Goal: Information Seeking & Learning: Learn about a topic

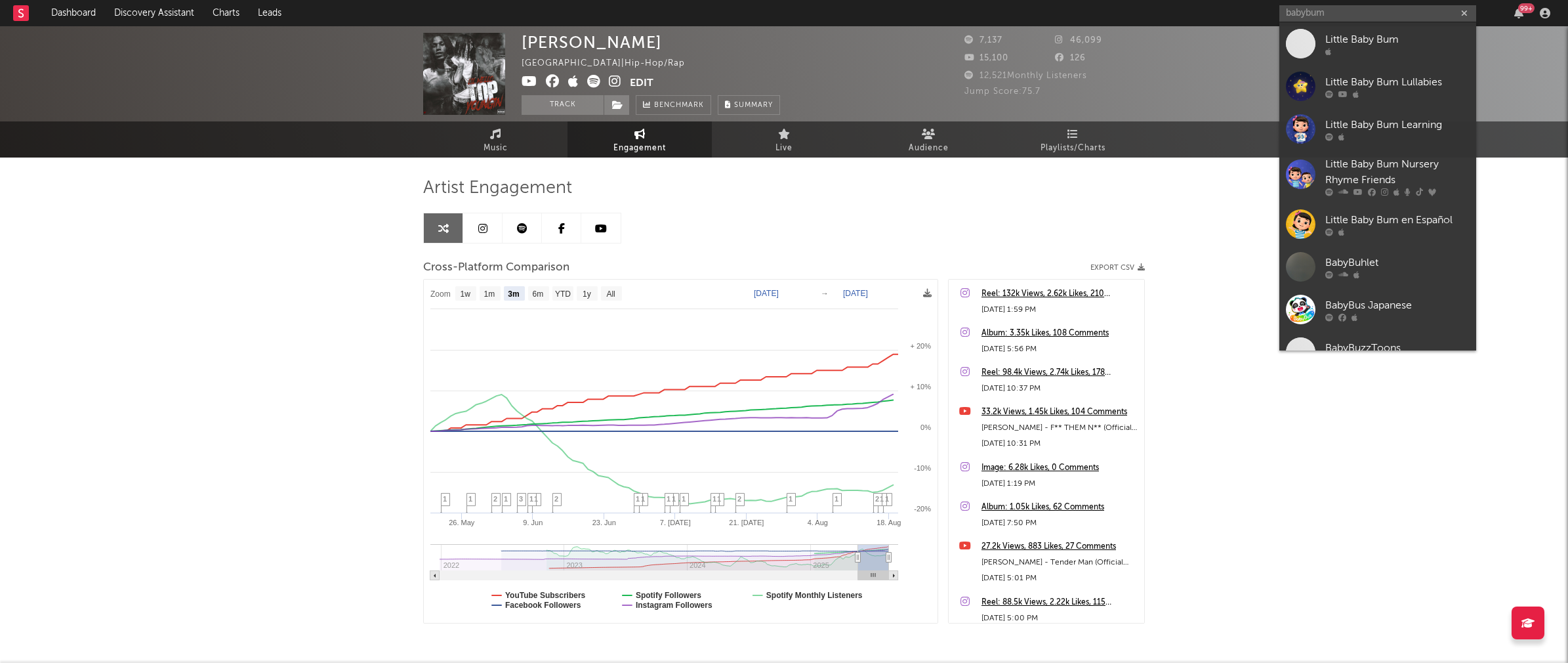
select select "3m"
click at [1332, 11] on input "babybum" at bounding box center [1377, 13] width 197 height 16
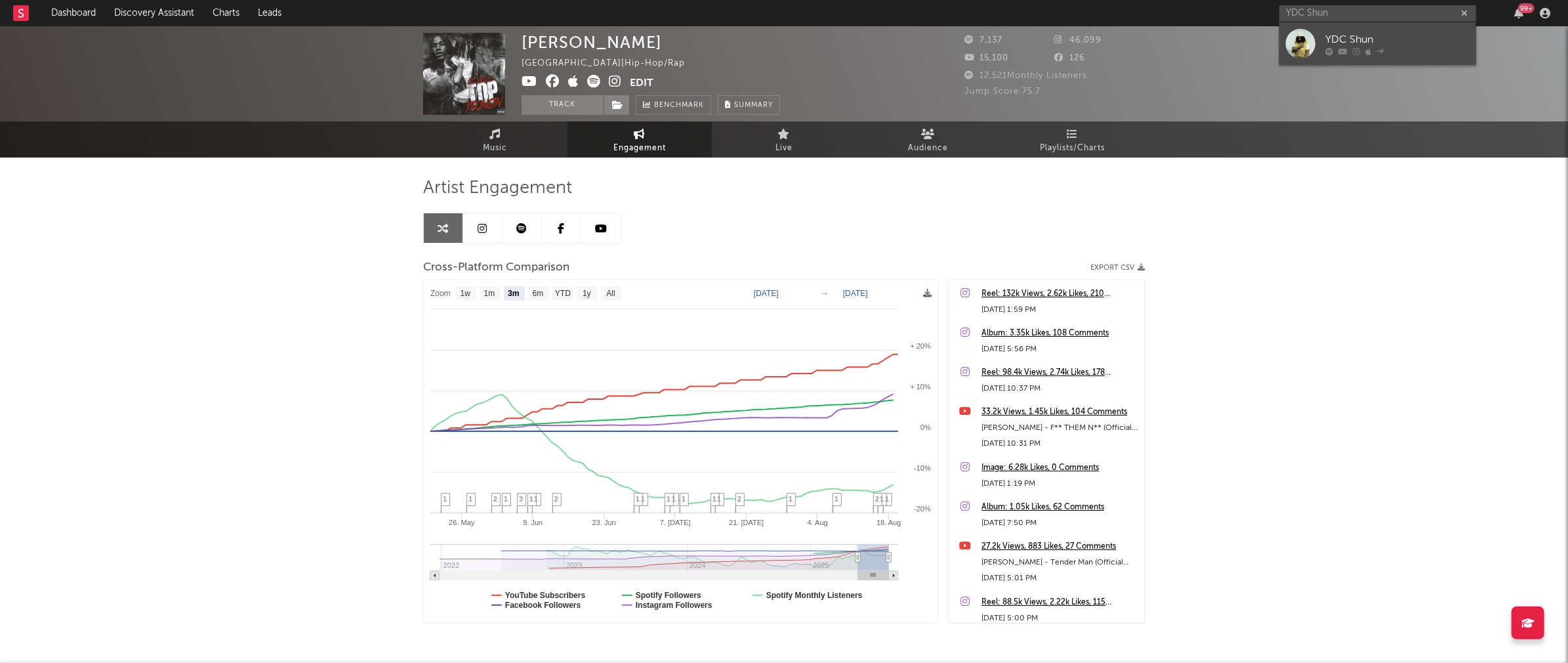
type input "YDC Shun"
click at [1366, 37] on div "YDC Shun" at bounding box center [1397, 39] width 144 height 16
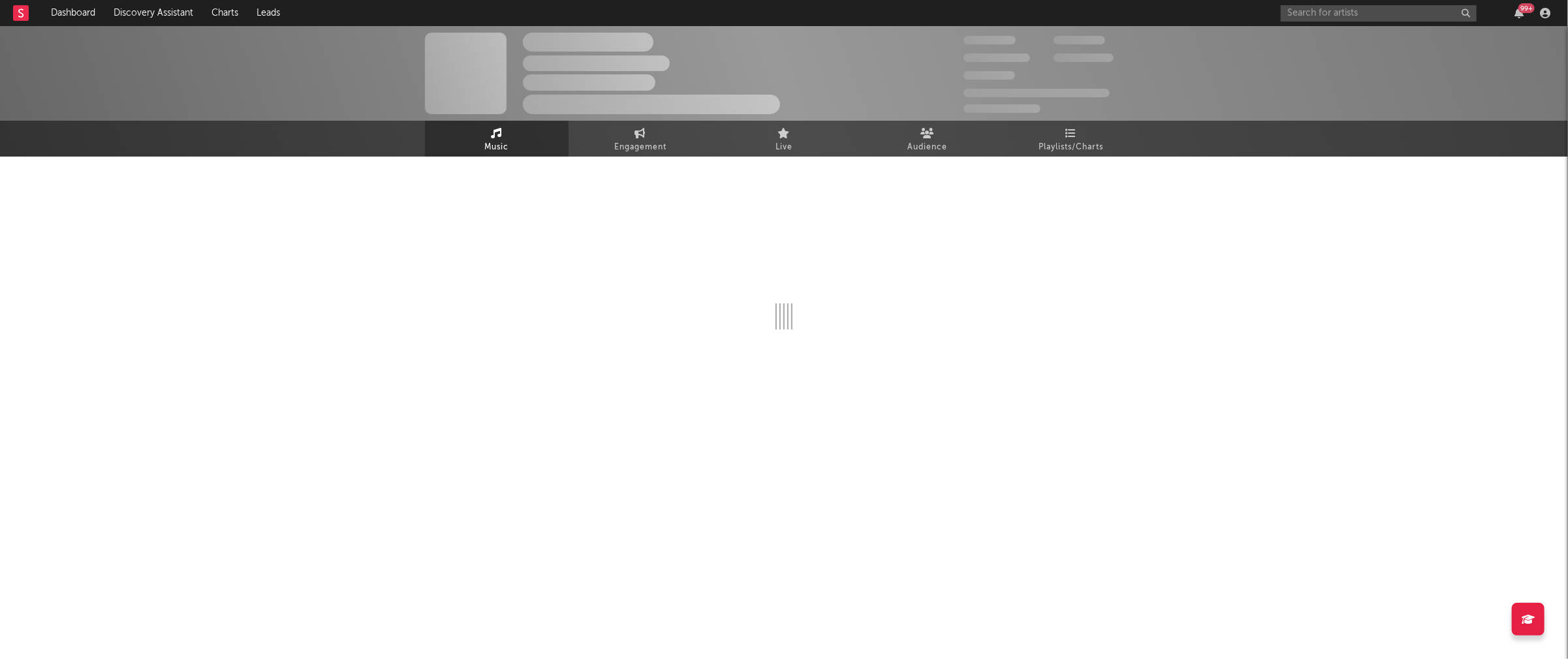
select select "6m"
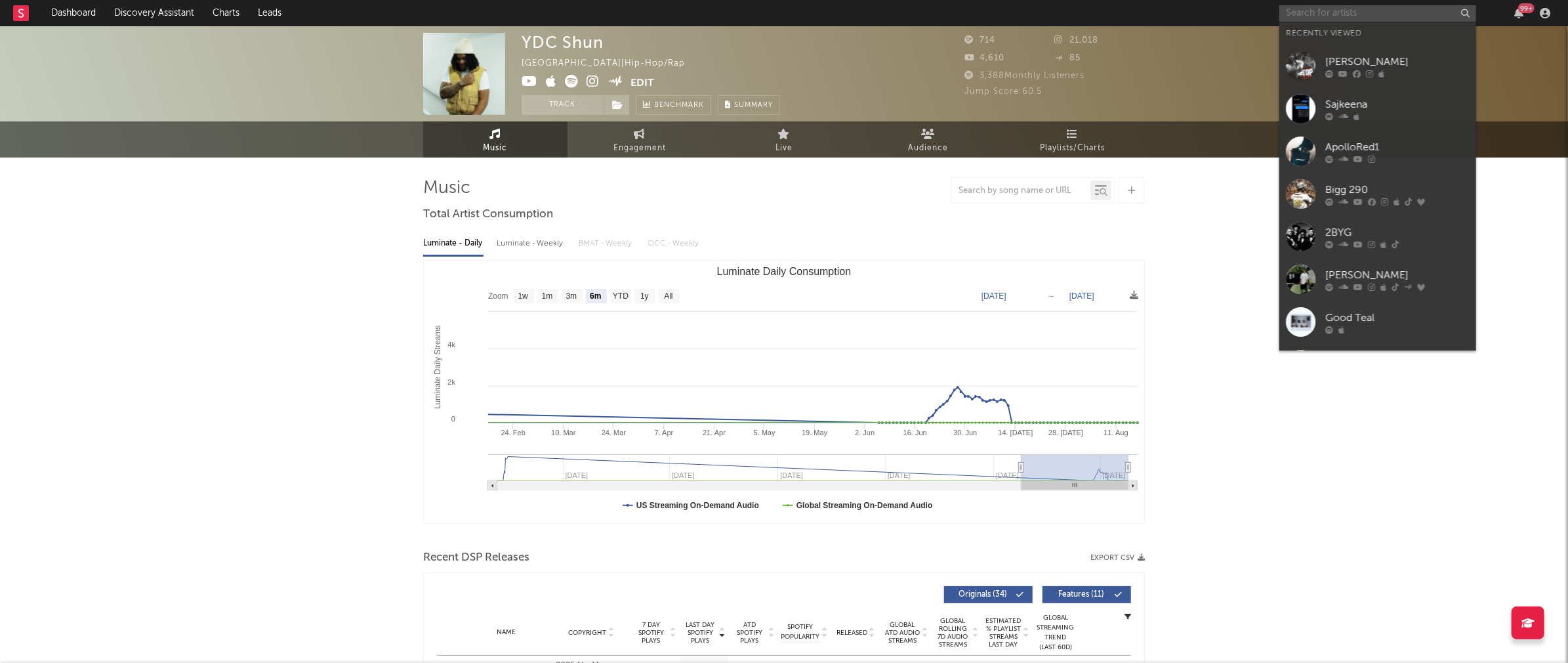
click at [1302, 13] on input "text" at bounding box center [1377, 13] width 197 height 16
paste input "LoverBoy Vo"
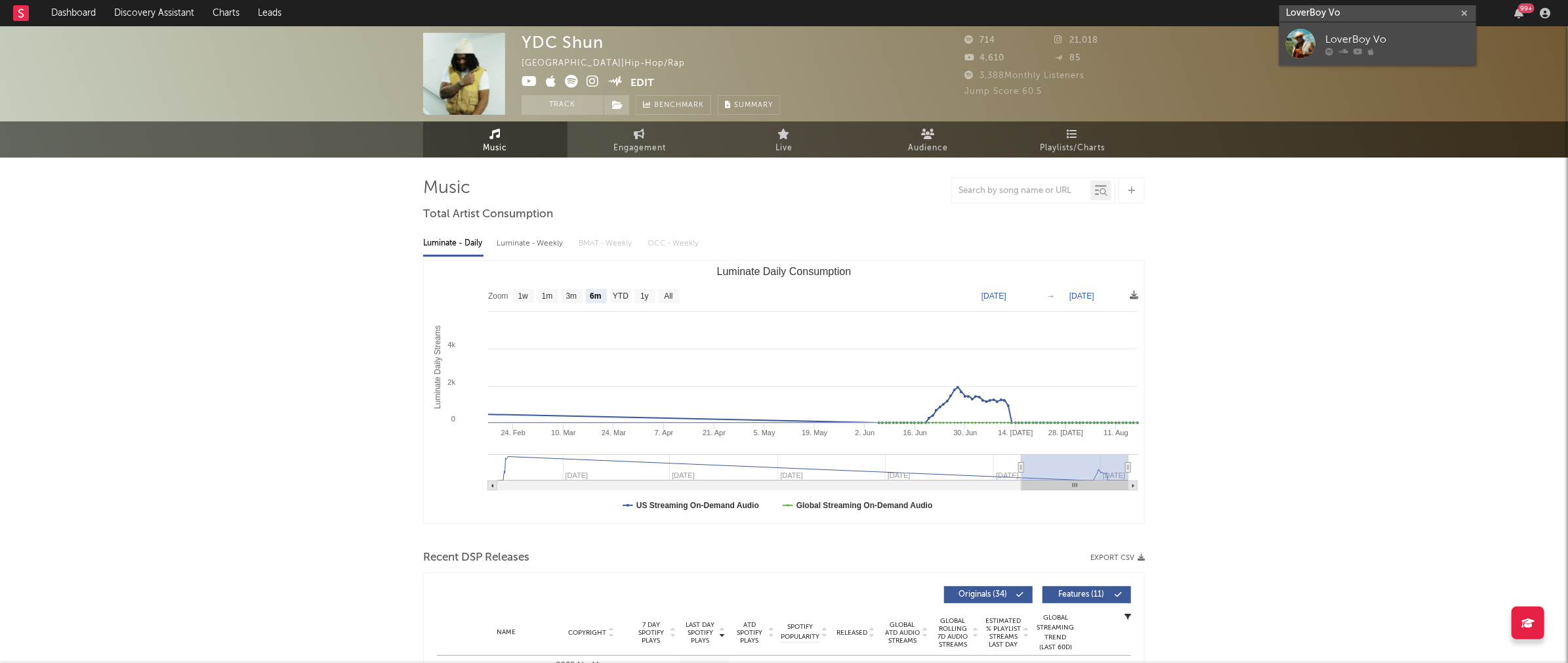
type input "LoverBoy Vo"
click at [1351, 28] on link "LoverBoy Vo" at bounding box center [1377, 43] width 197 height 43
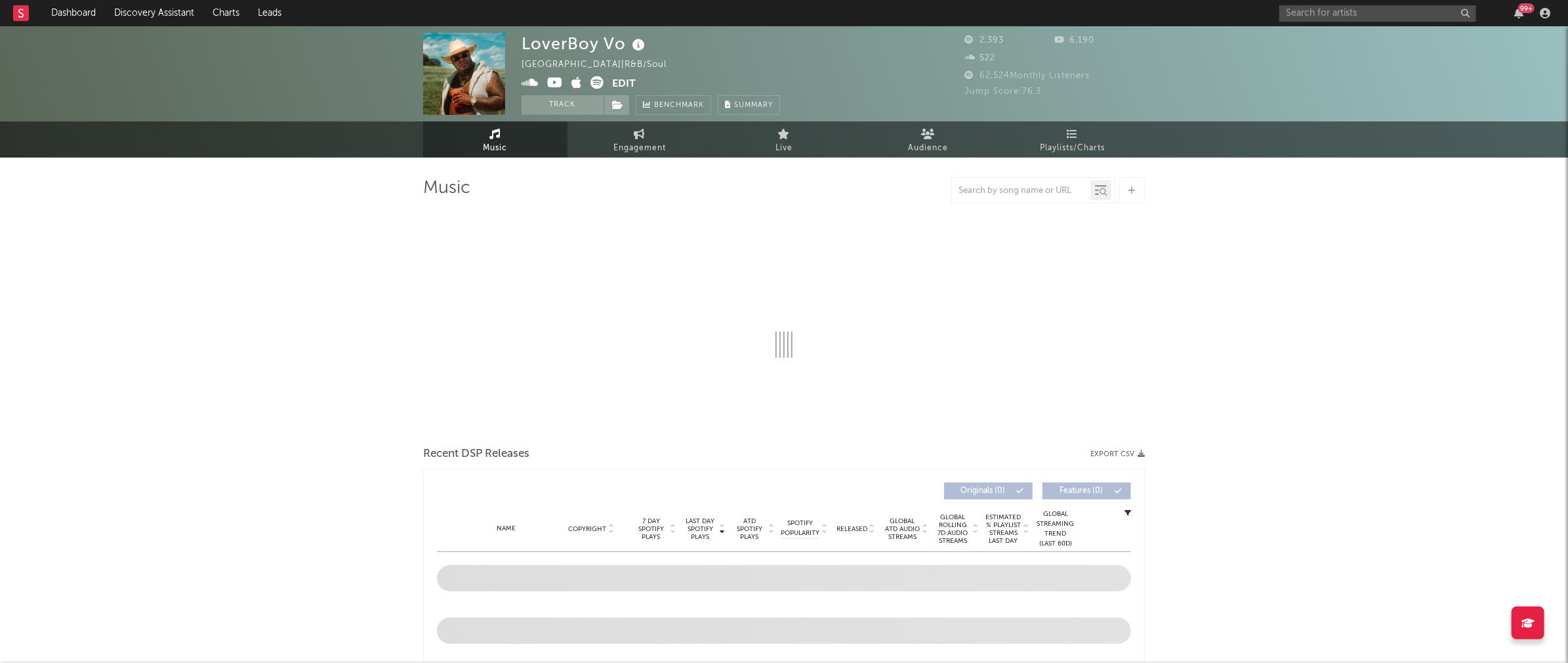
select select "6m"
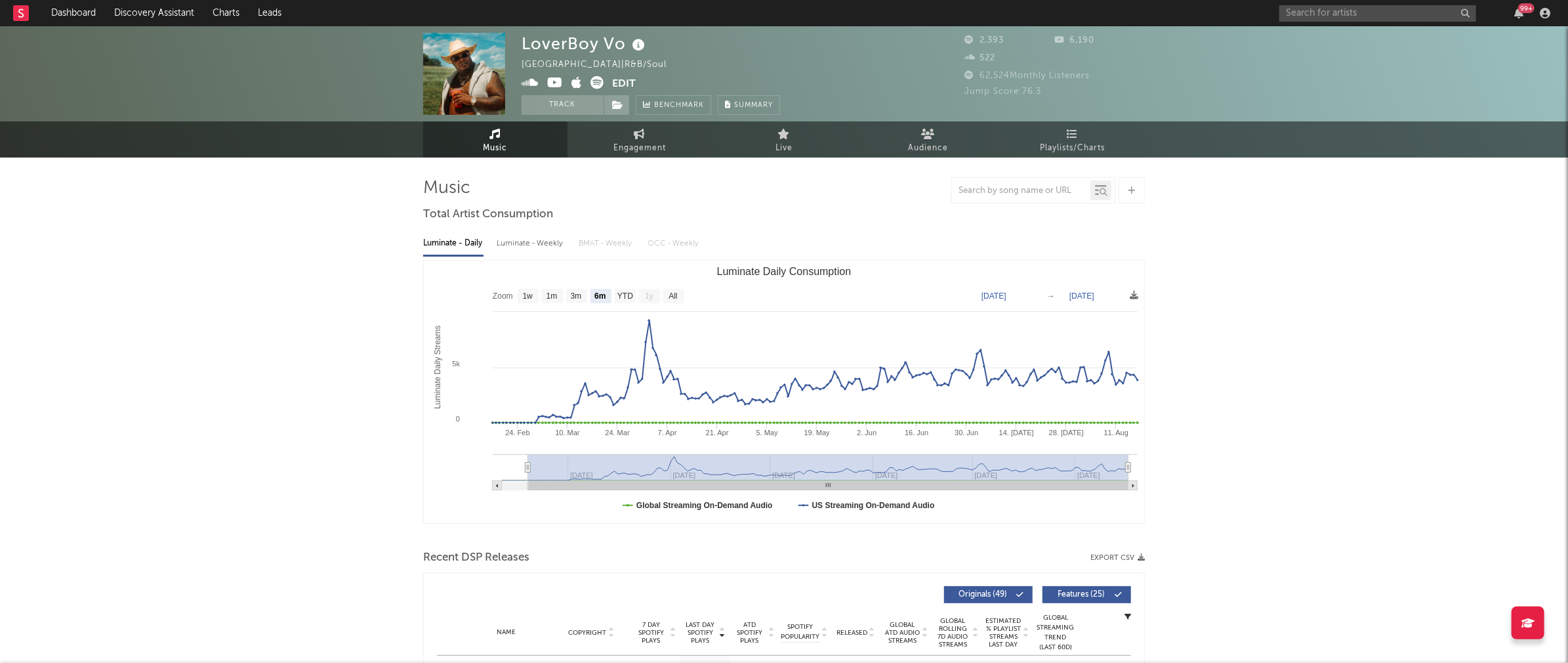
click at [533, 243] on div "Luminate - Weekly" at bounding box center [531, 243] width 69 height 22
select select "6m"
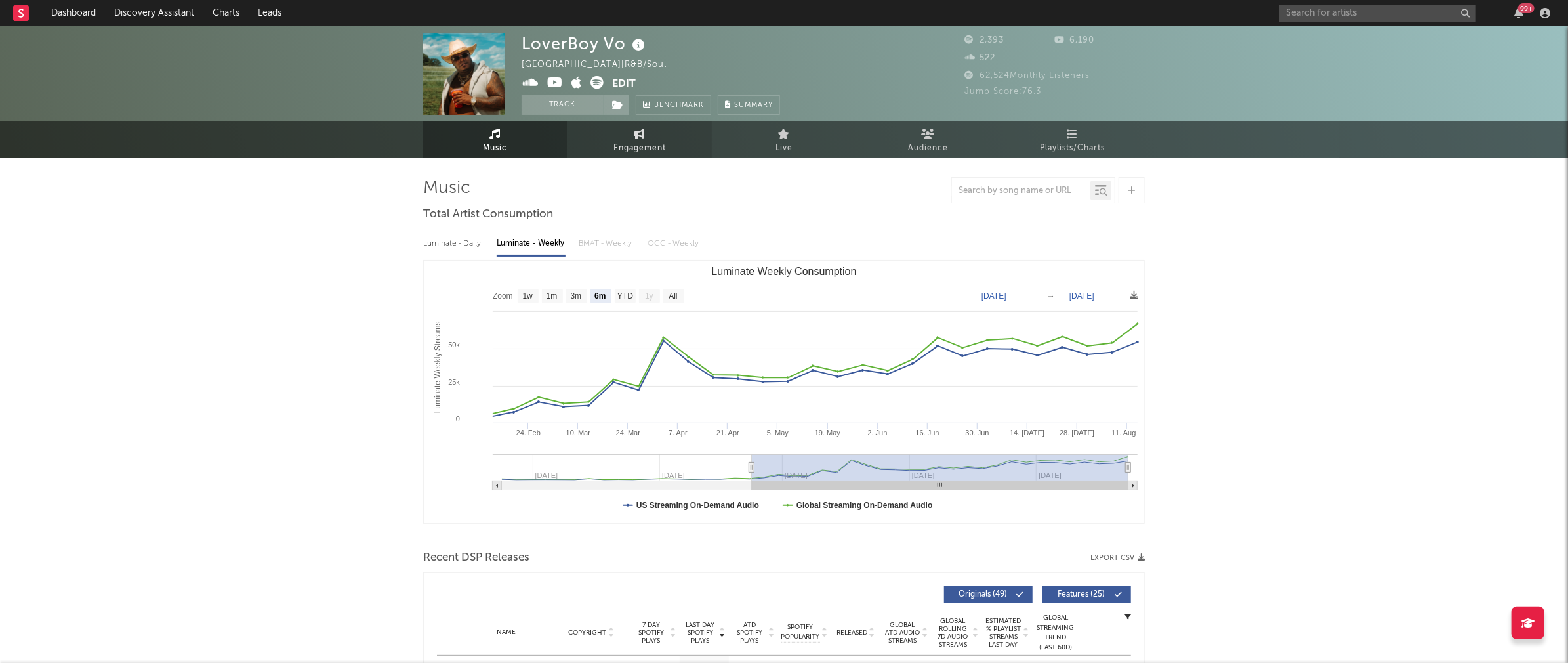
click at [649, 142] on span "Engagement" at bounding box center [640, 148] width 52 height 16
select select "1w"
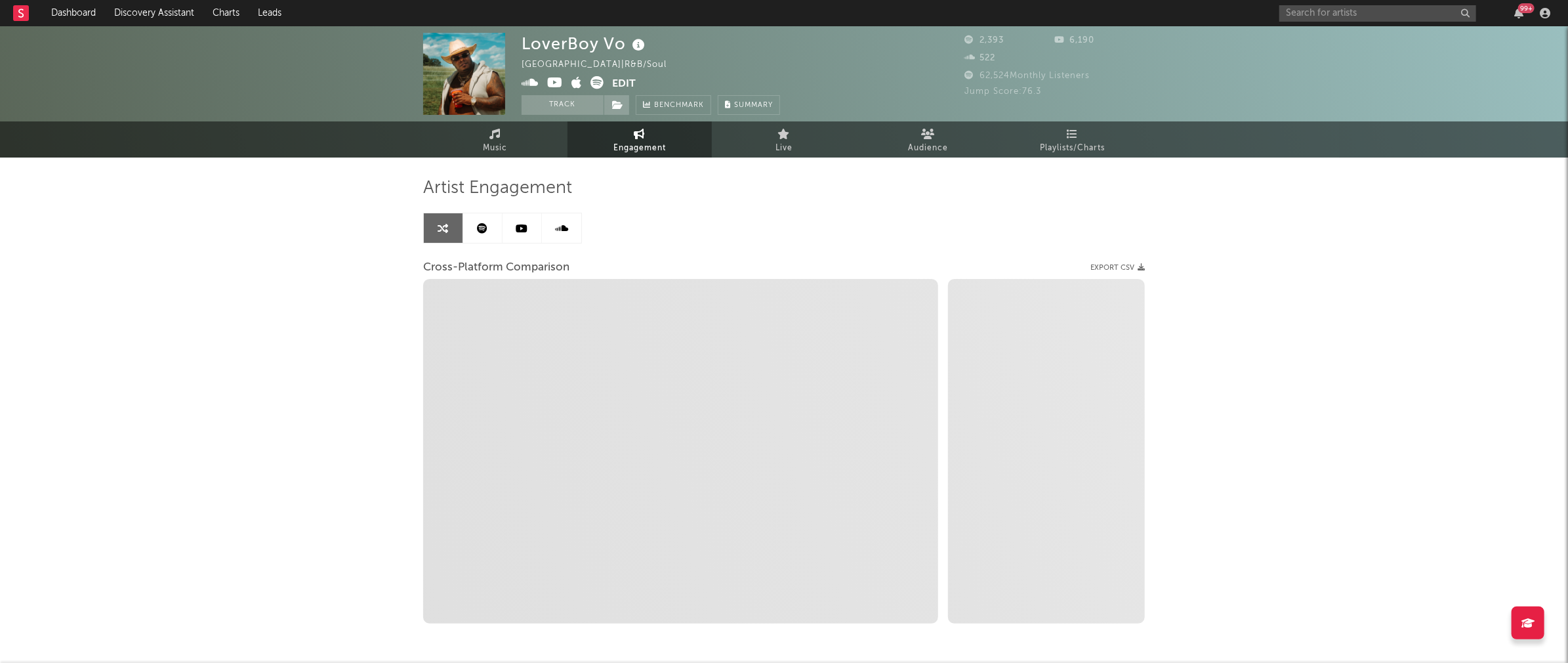
select select "1m"
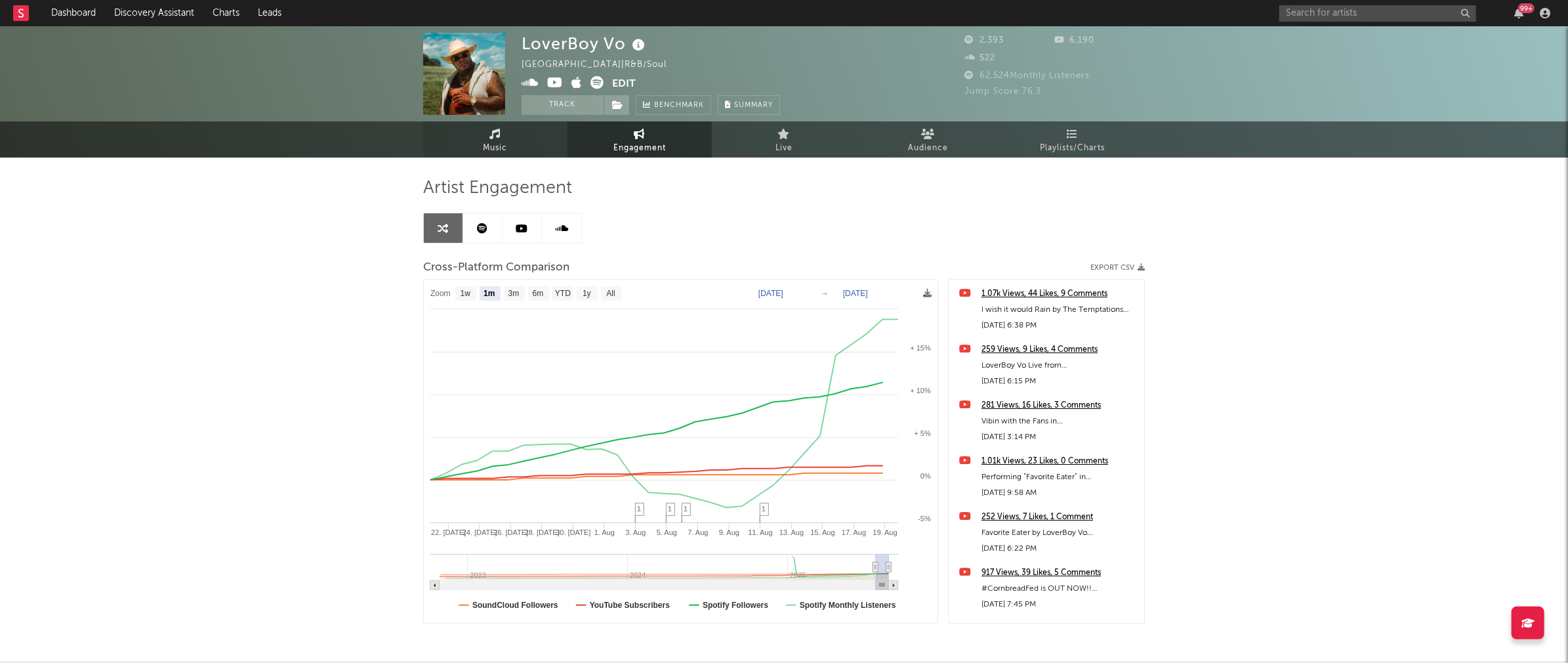
click at [507, 151] on span "Music" at bounding box center [496, 148] width 25 height 16
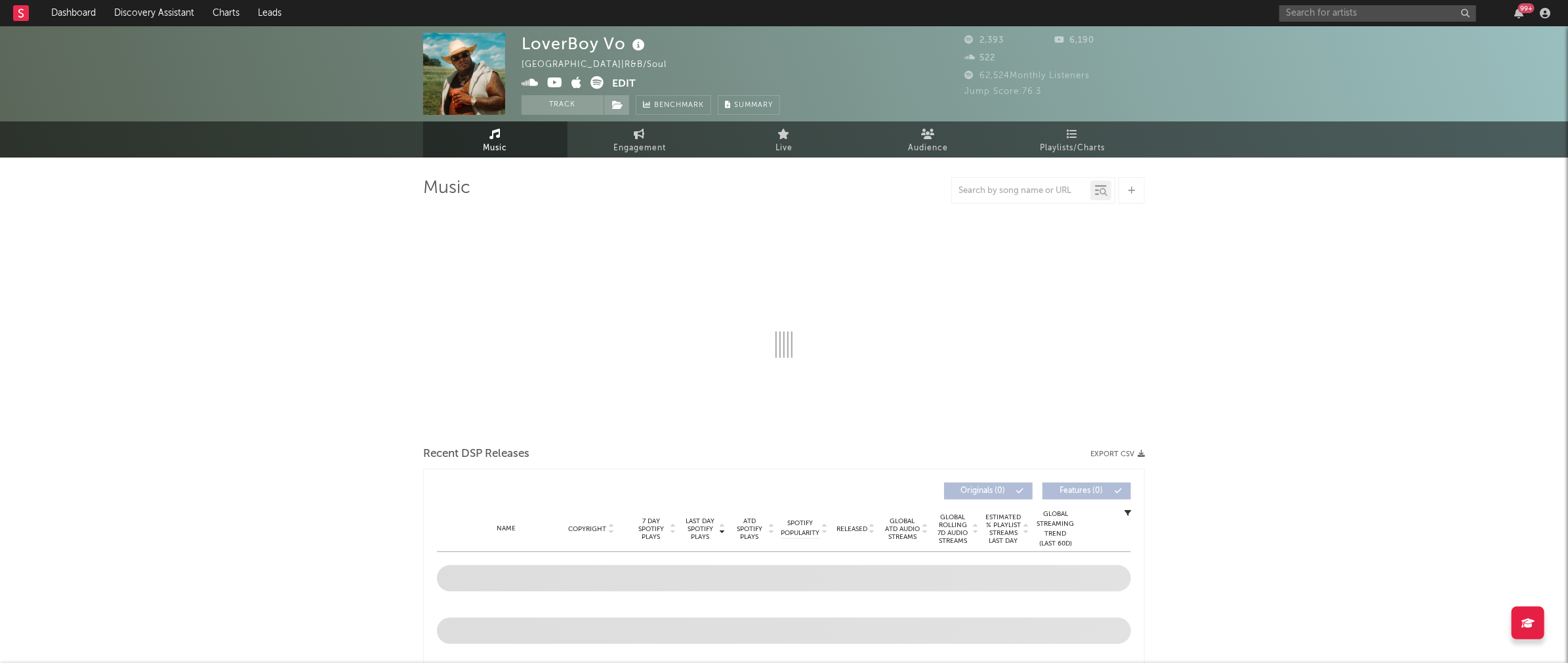
select select "6m"
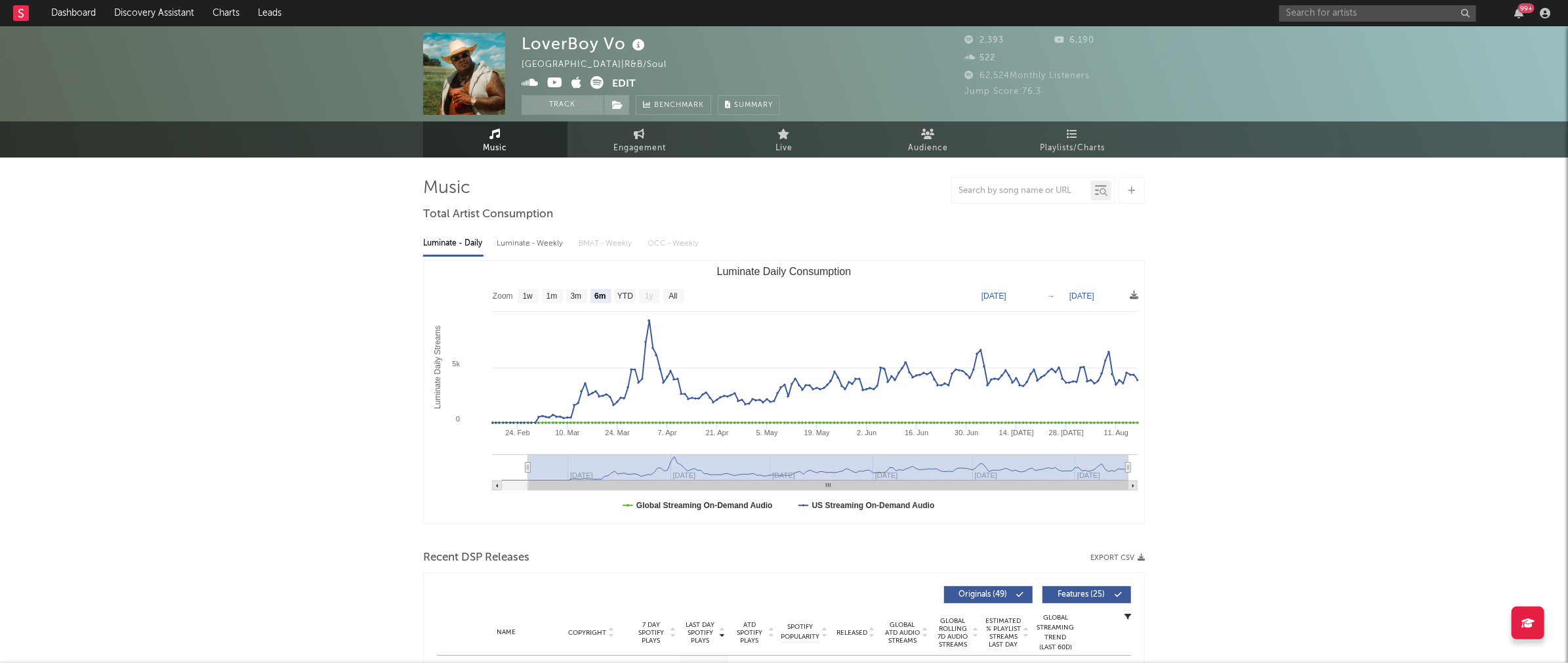
click at [552, 81] on icon at bounding box center [555, 83] width 16 height 13
drag, startPoint x: 523, startPoint y: 47, endPoint x: 622, endPoint y: 45, distance: 99.0
click at [622, 45] on div "LoverBoy Vo" at bounding box center [585, 43] width 127 height 21
copy div "LoverBoy Vo"
click at [506, 242] on div "Luminate - Weekly" at bounding box center [531, 243] width 69 height 22
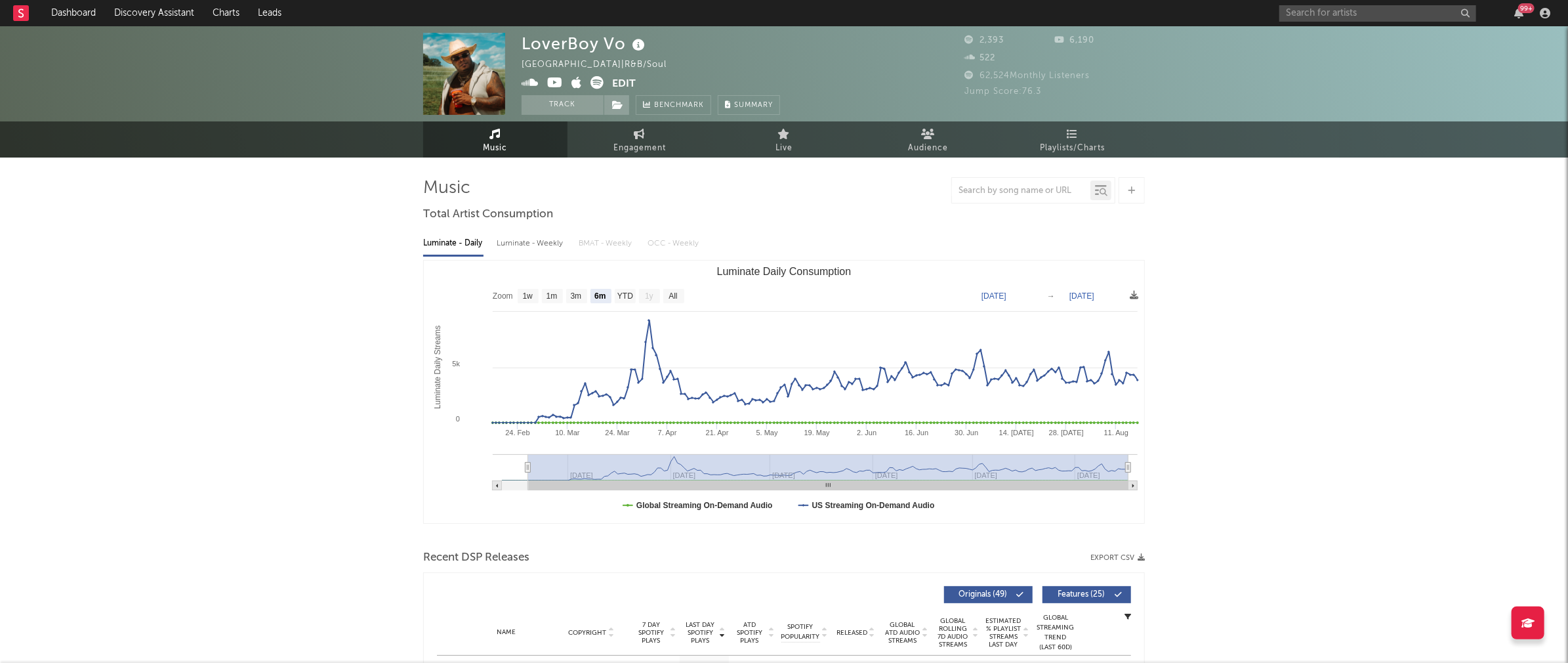
select select "6m"
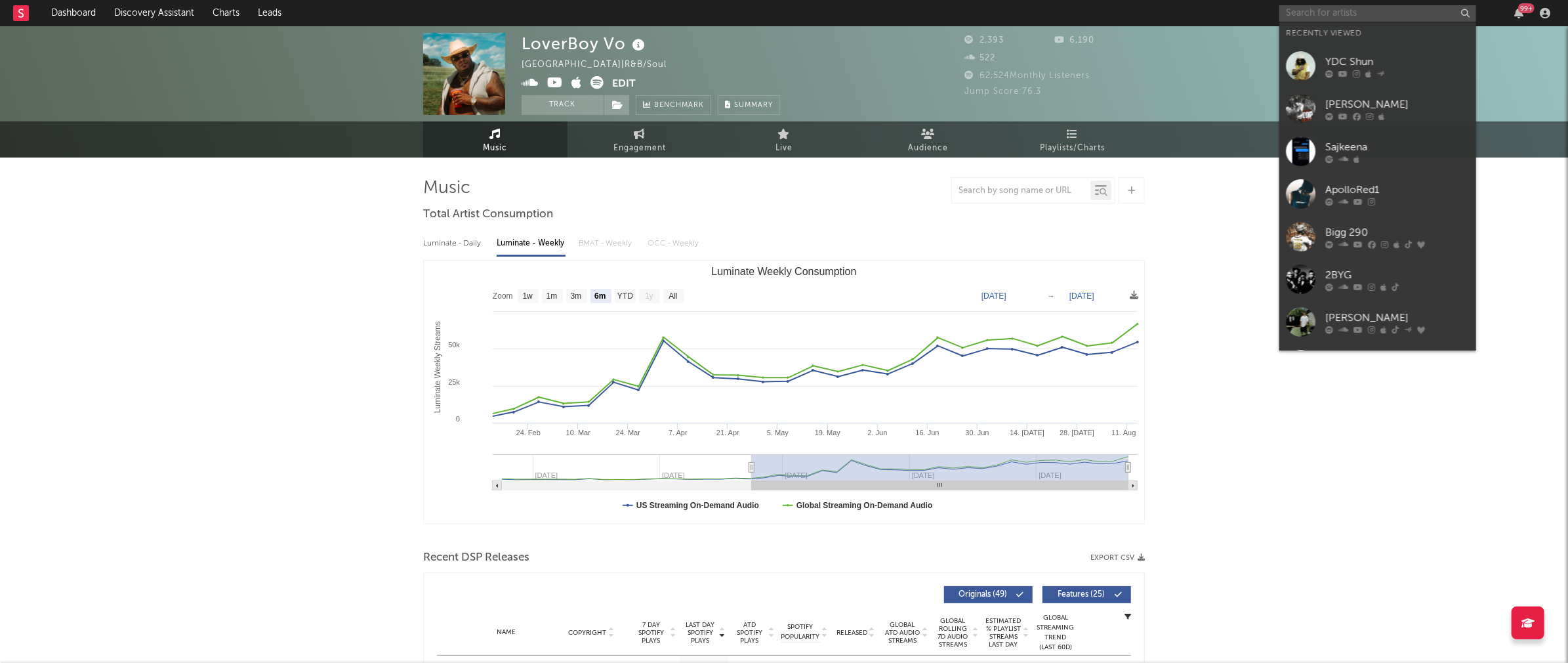
click at [1314, 13] on input "text" at bounding box center [1377, 13] width 197 height 16
paste input "[PERSON_NAME] Wiki"
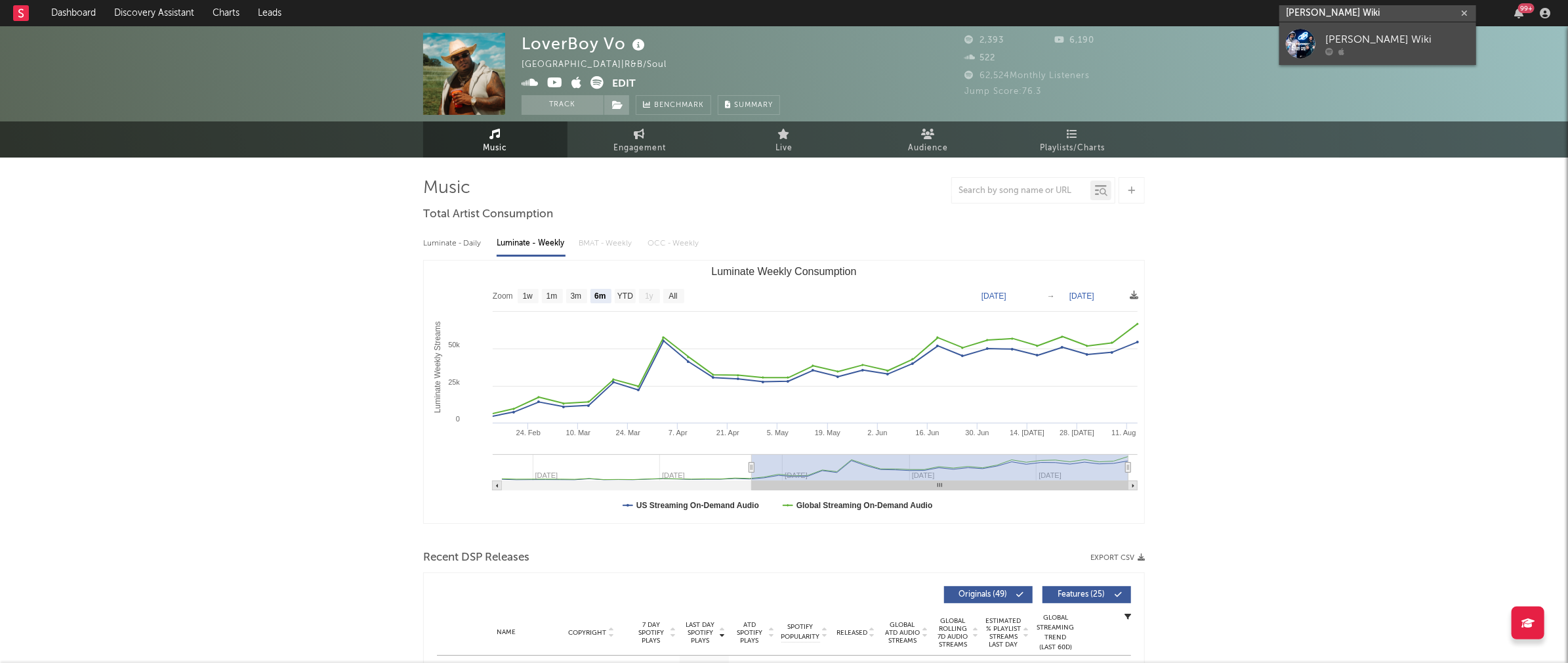
type input "[PERSON_NAME] Wiki"
click at [1355, 24] on link "[PERSON_NAME] Wiki" at bounding box center [1377, 43] width 197 height 43
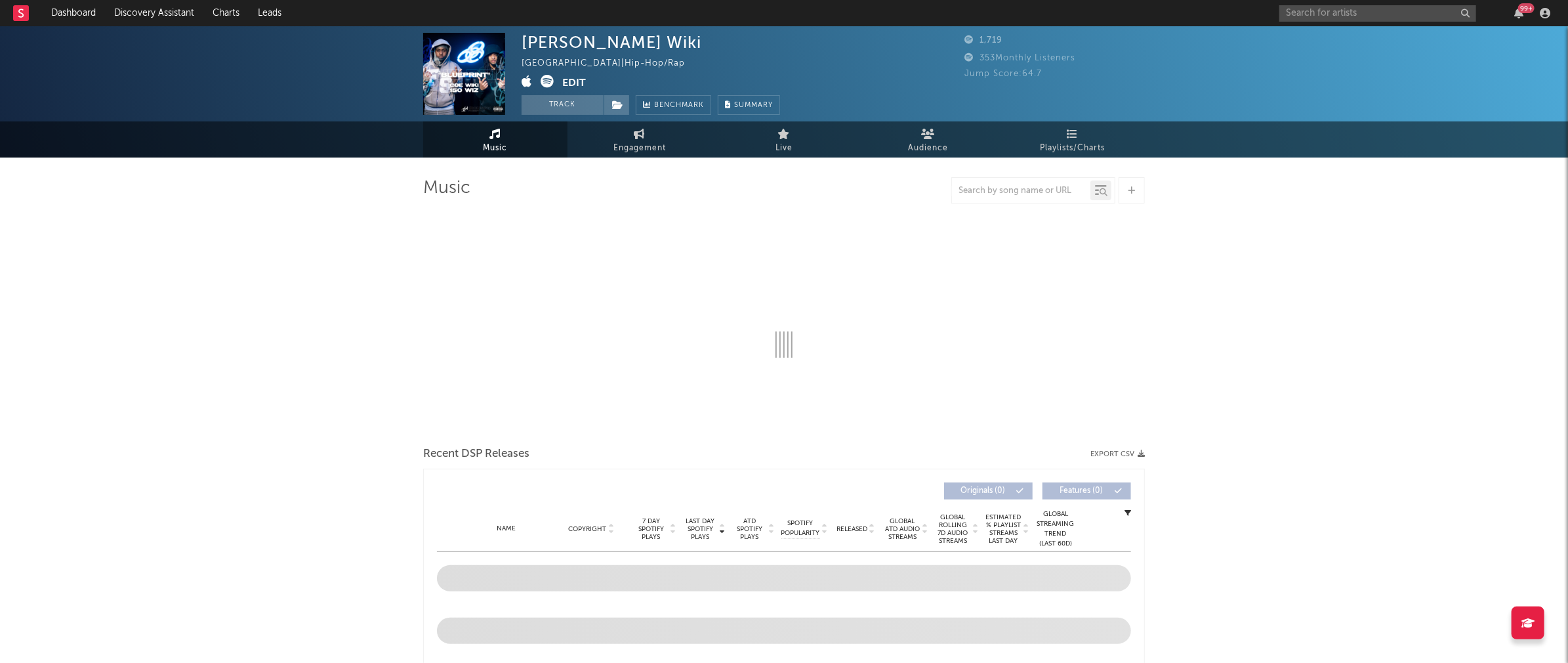
select select "6m"
